Goal: Information Seeking & Learning: Learn about a topic

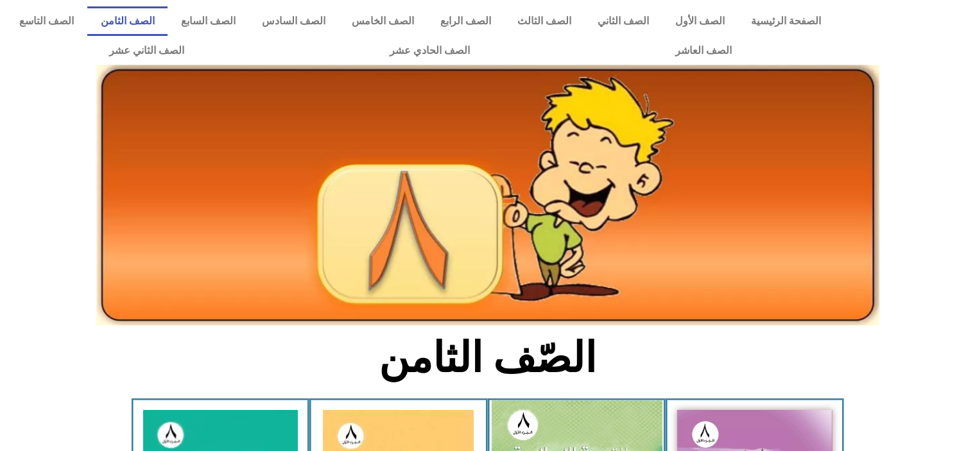
scroll to position [320, 0]
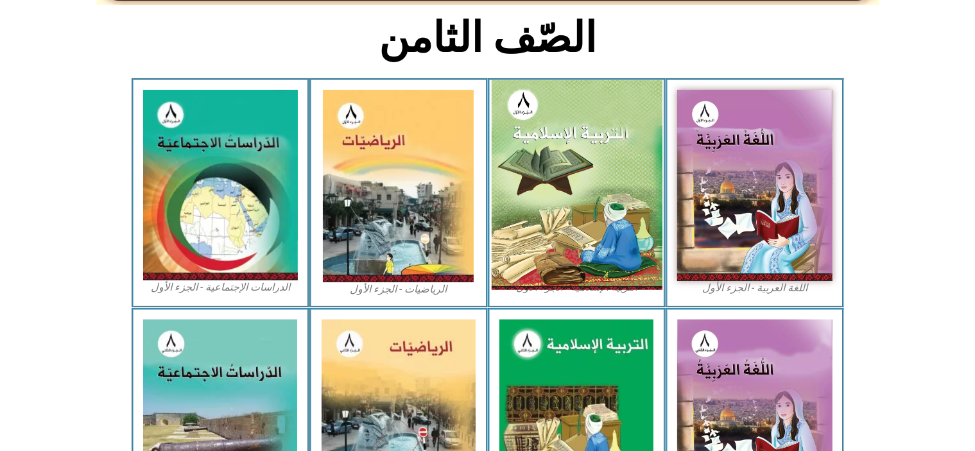
click at [598, 176] on img at bounding box center [576, 185] width 171 height 210
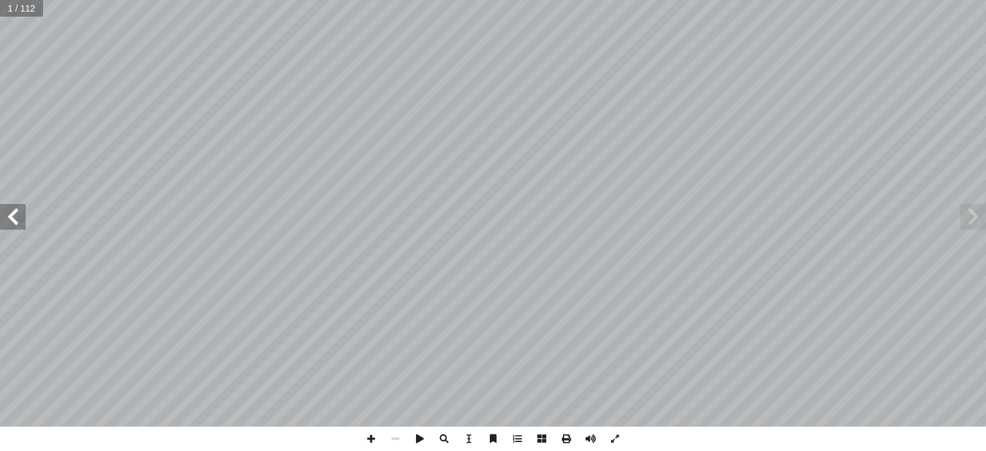
click at [14, 210] on span at bounding box center [13, 217] width 26 height 26
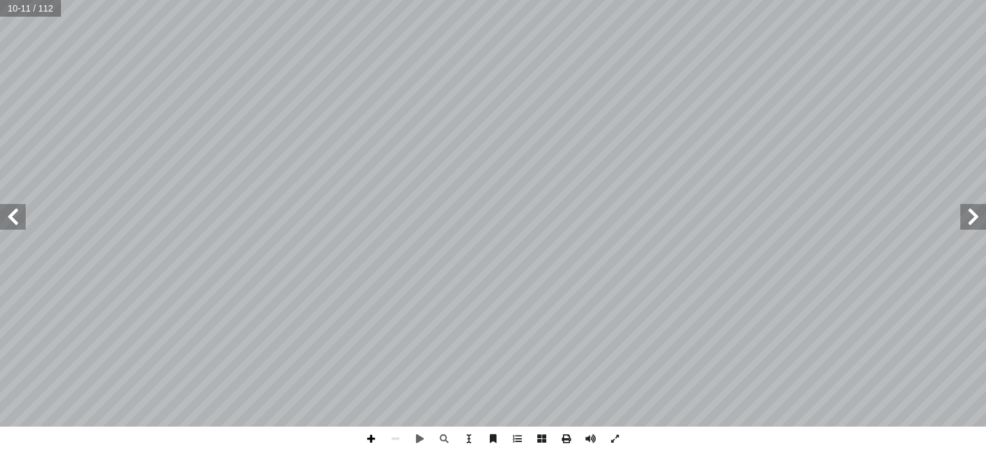
click at [370, 434] on span at bounding box center [371, 439] width 24 height 24
